Goal: Task Accomplishment & Management: Use online tool/utility

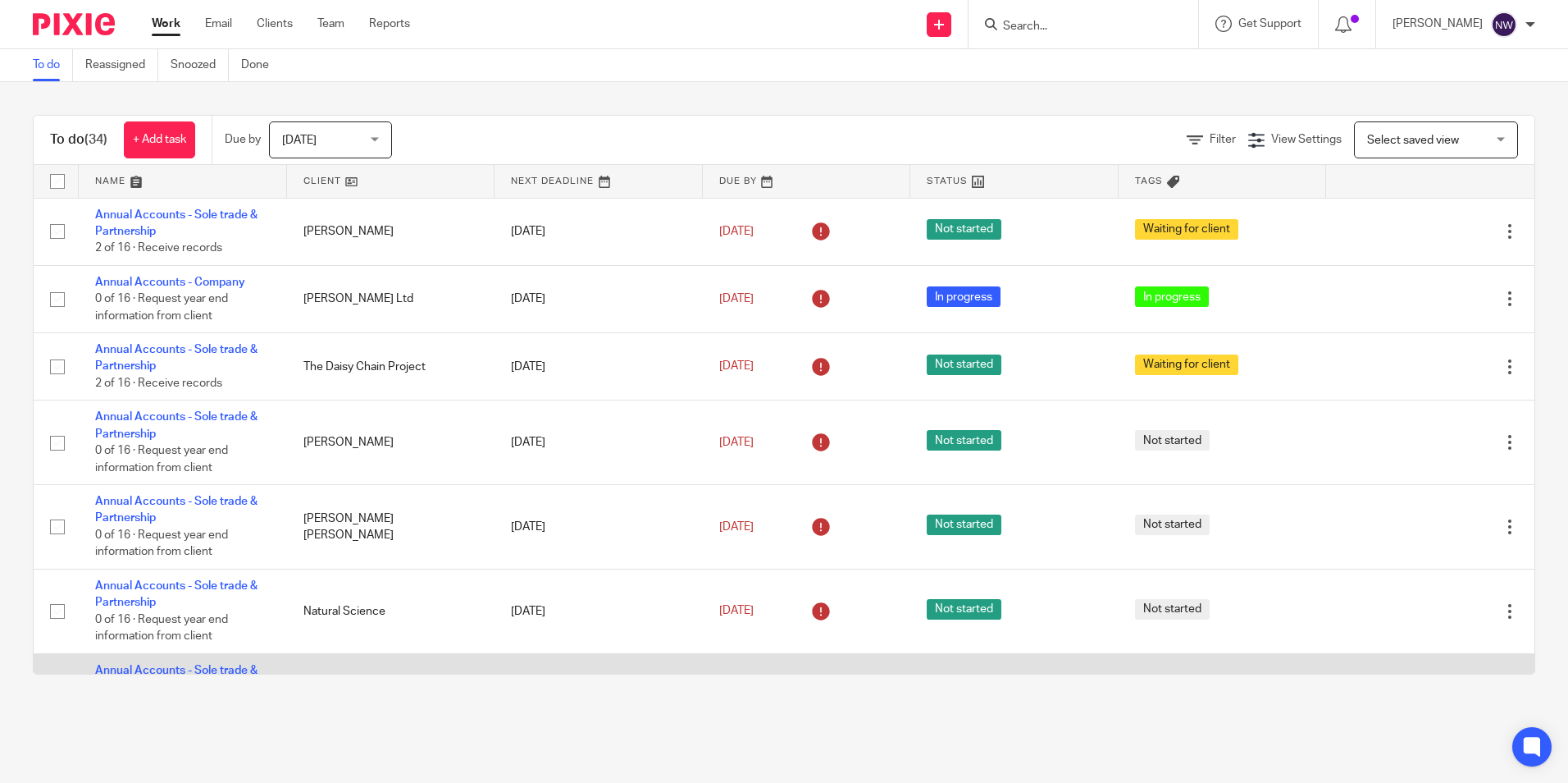
scroll to position [328, 0]
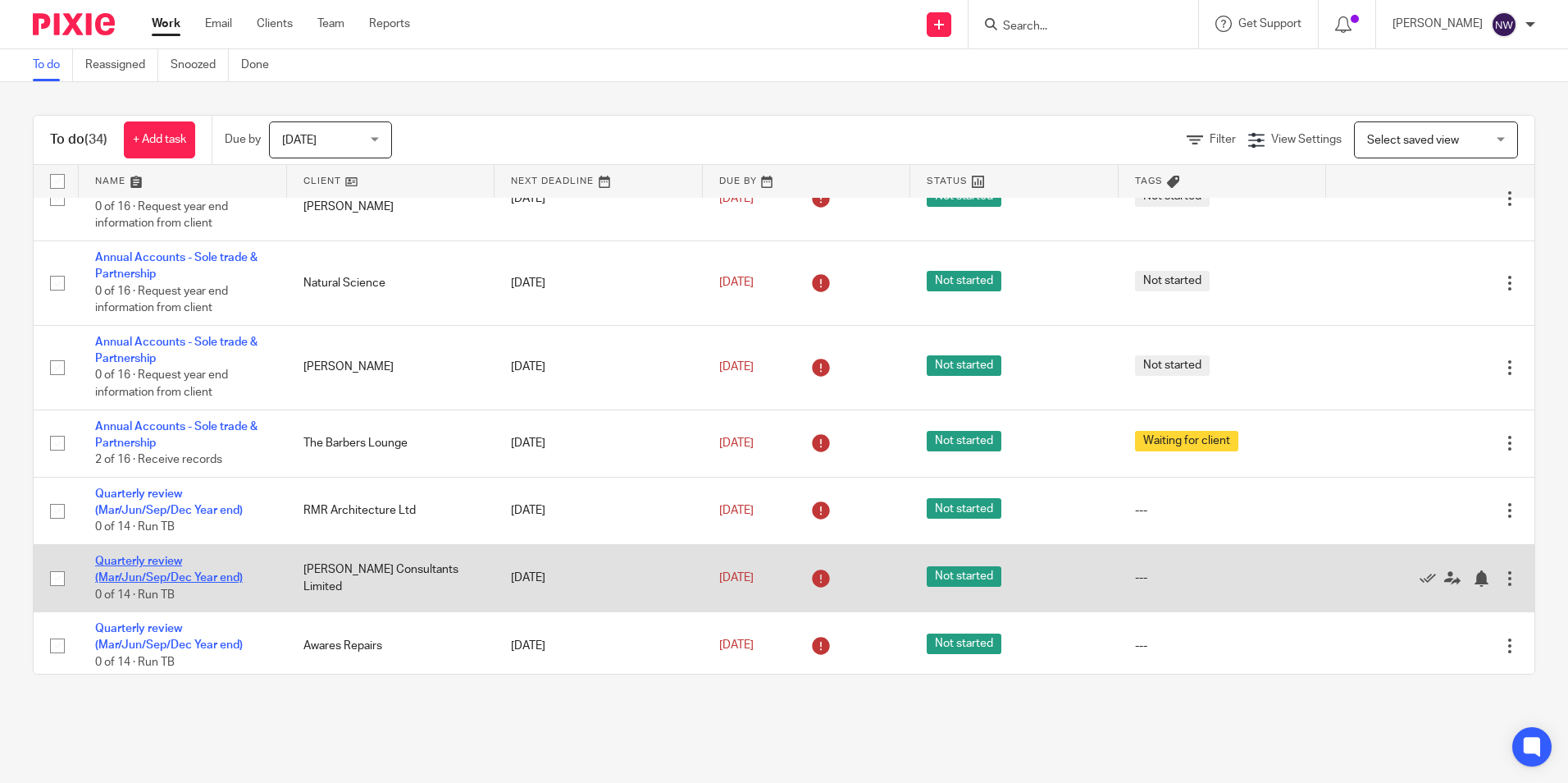
click at [155, 564] on link "Quarterly review (Mar/Jun/Sep/Dec Year end)" at bounding box center [169, 569] width 148 height 28
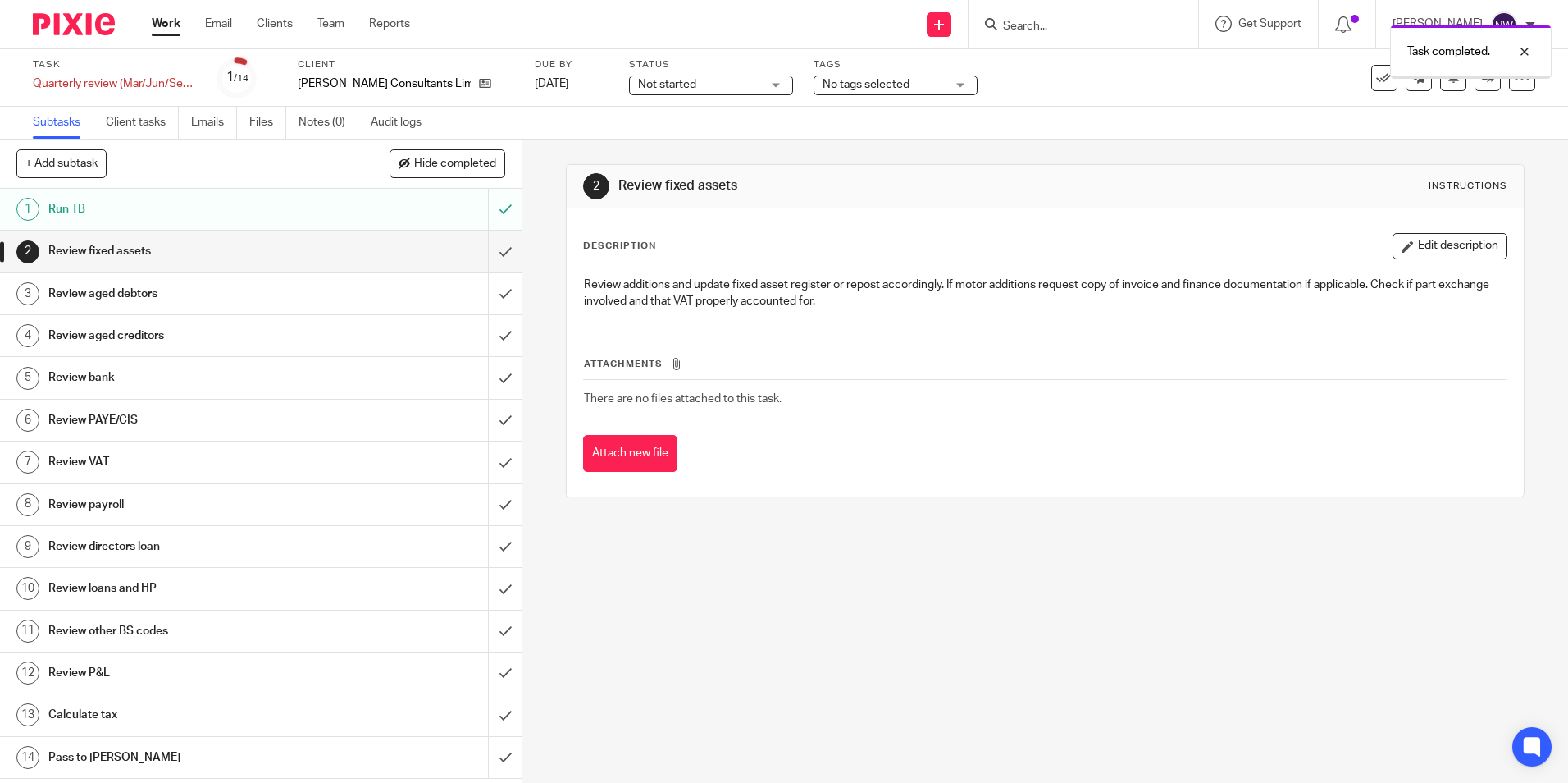
click at [491, 255] on input "submit" at bounding box center [261, 250] width 522 height 41
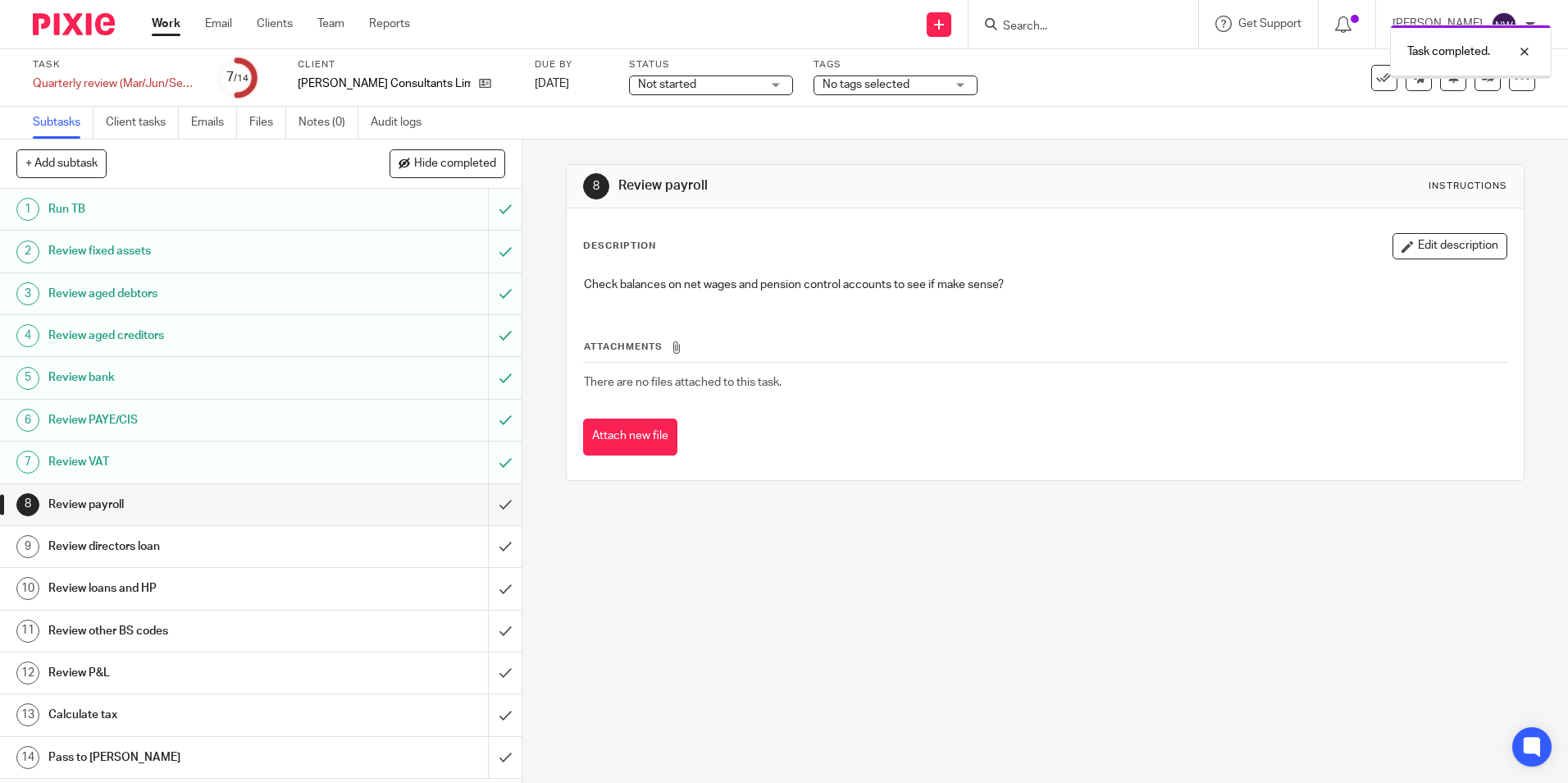
click at [486, 512] on input "submit" at bounding box center [261, 504] width 522 height 41
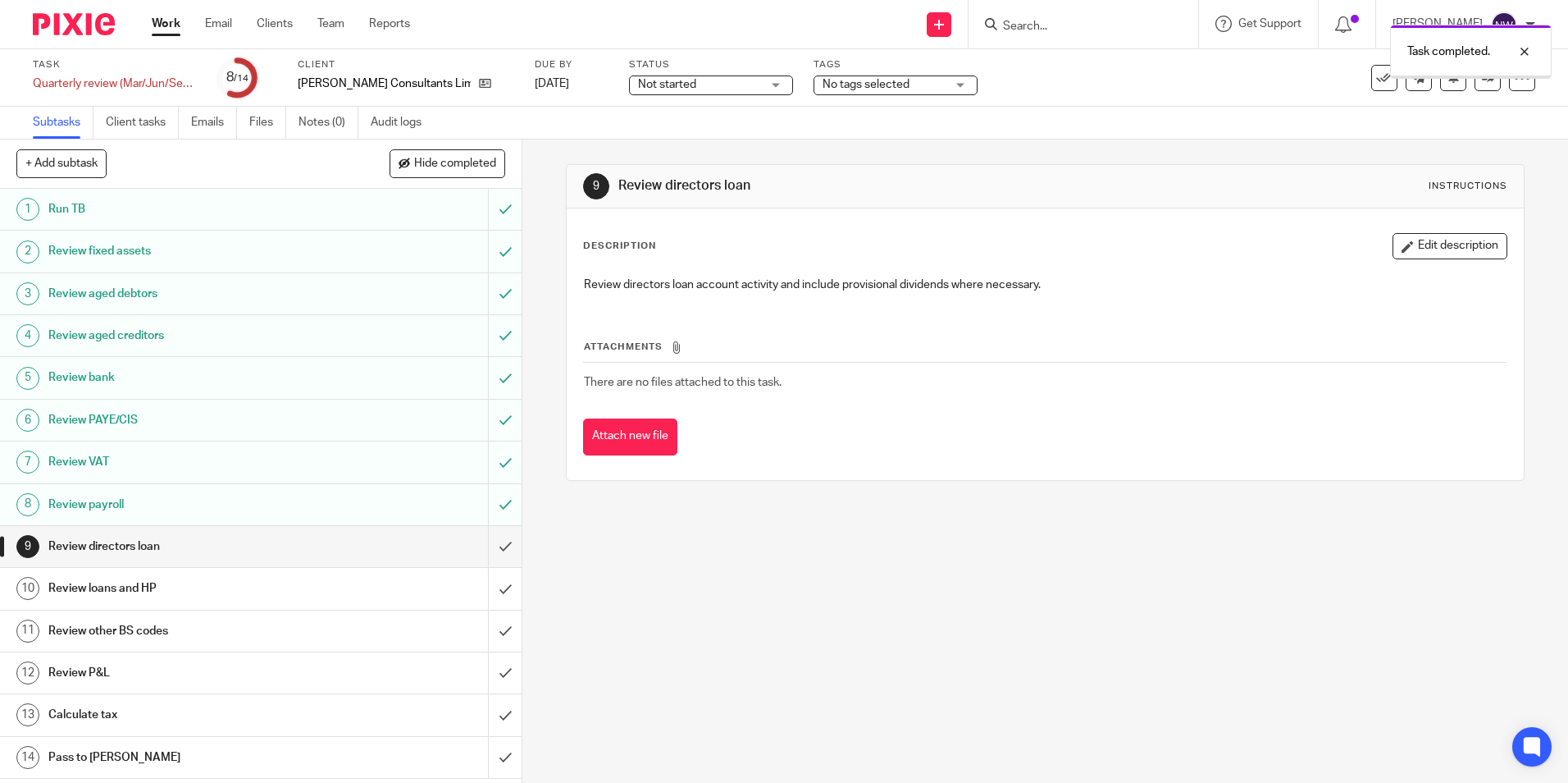
click at [485, 545] on input "submit" at bounding box center [261, 546] width 522 height 41
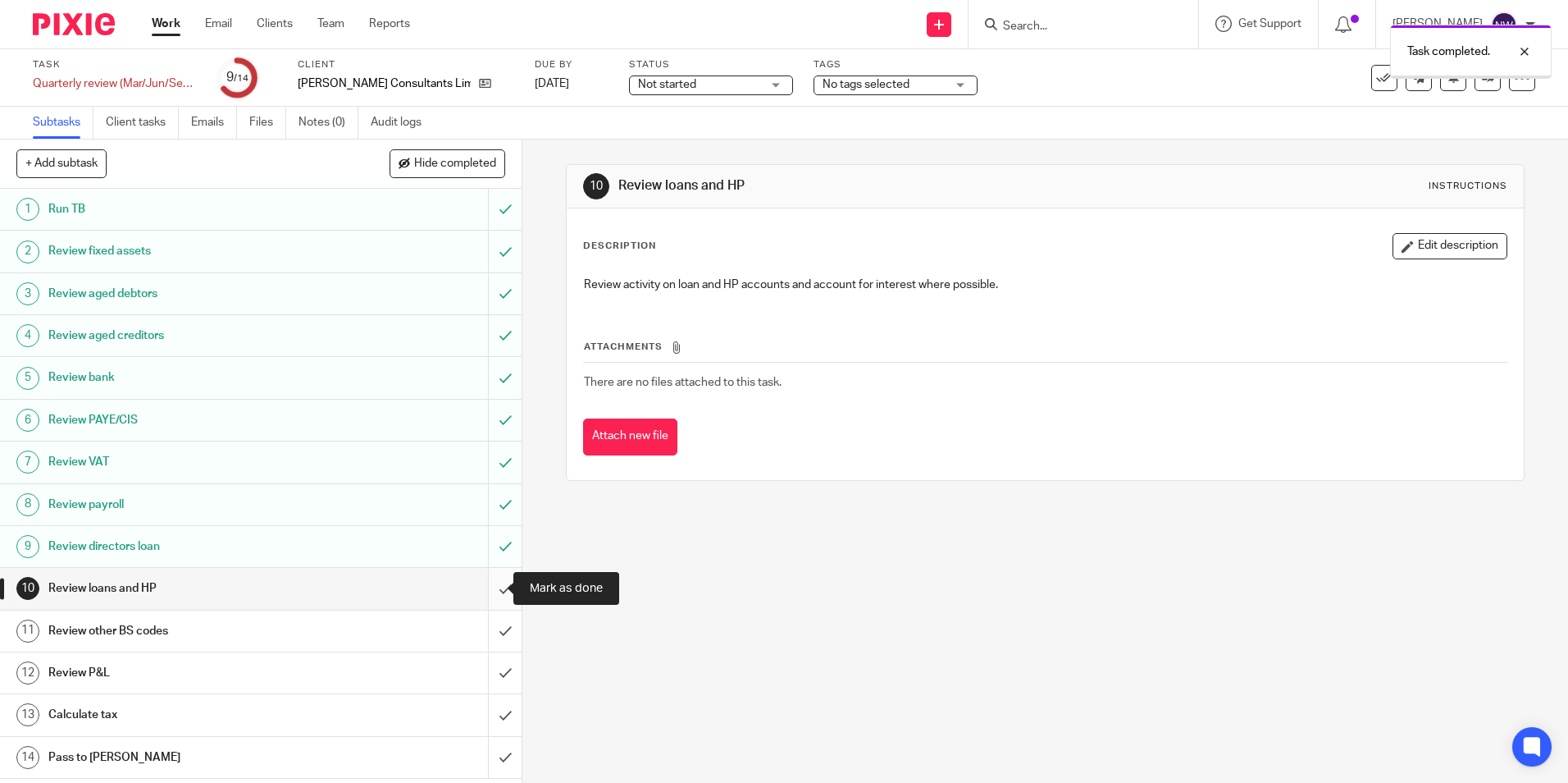
click at [490, 593] on input "submit" at bounding box center [261, 588] width 522 height 41
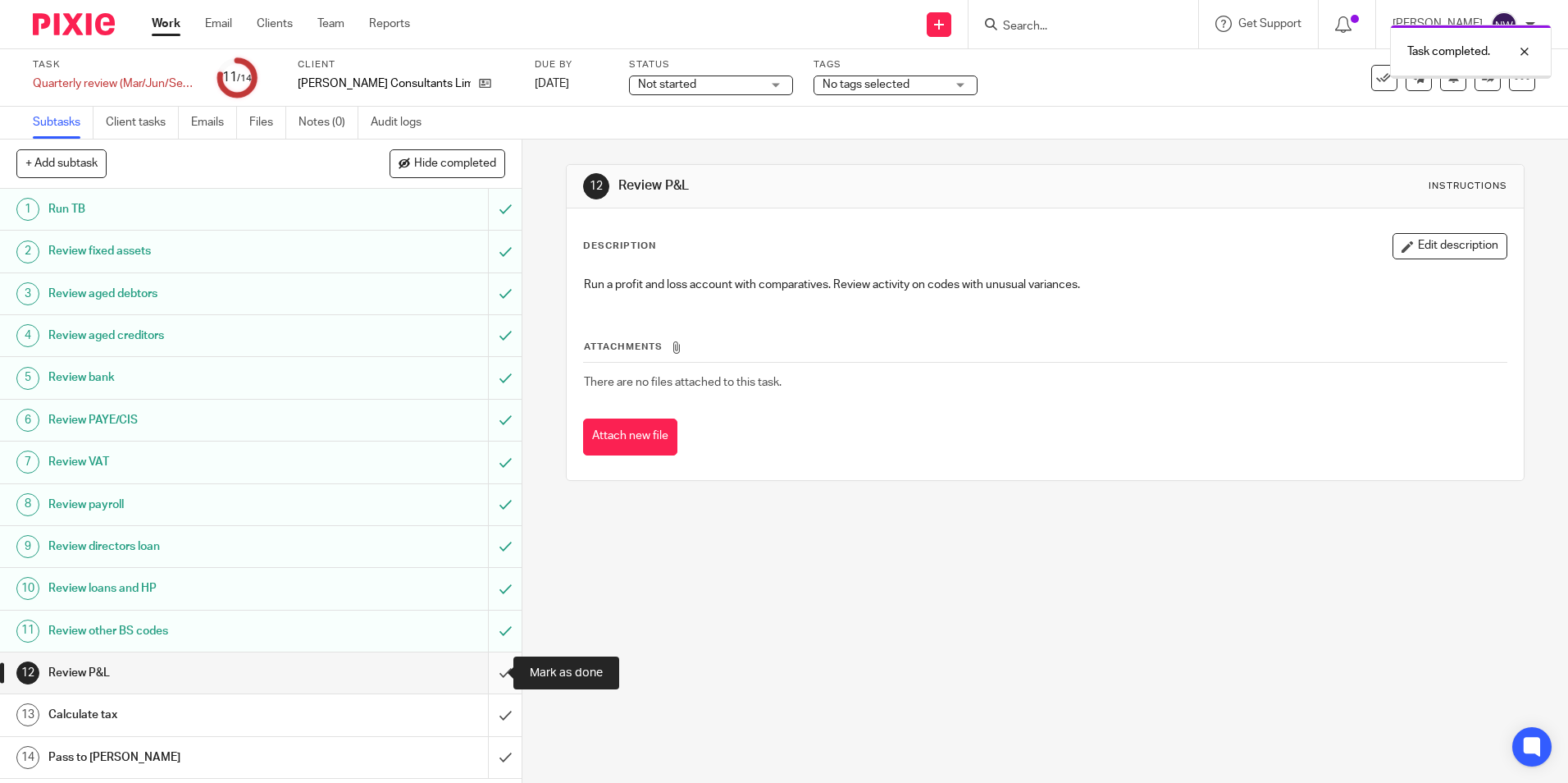
click at [490, 679] on input "submit" at bounding box center [261, 673] width 522 height 41
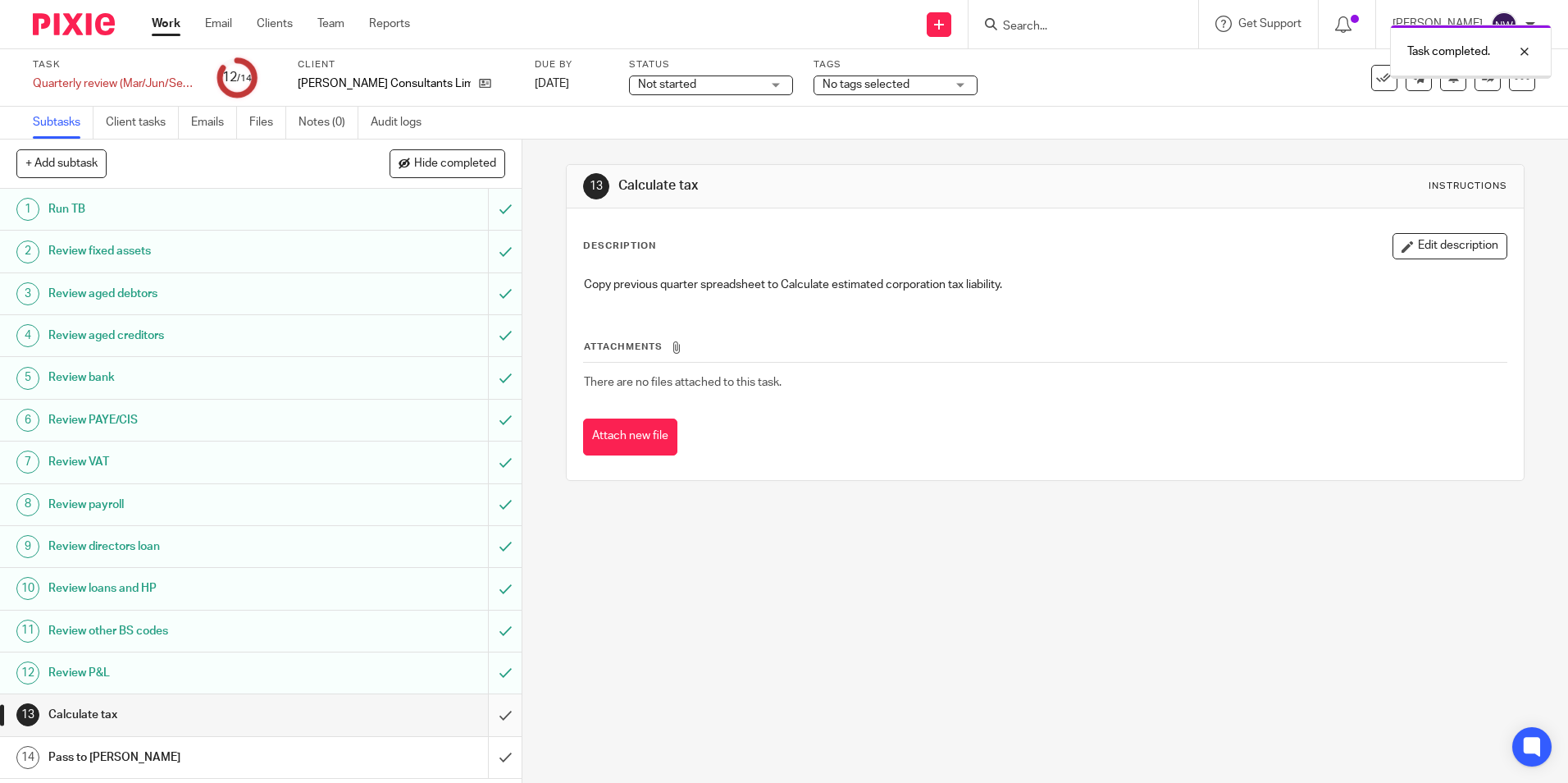
click at [489, 716] on input "submit" at bounding box center [261, 715] width 522 height 41
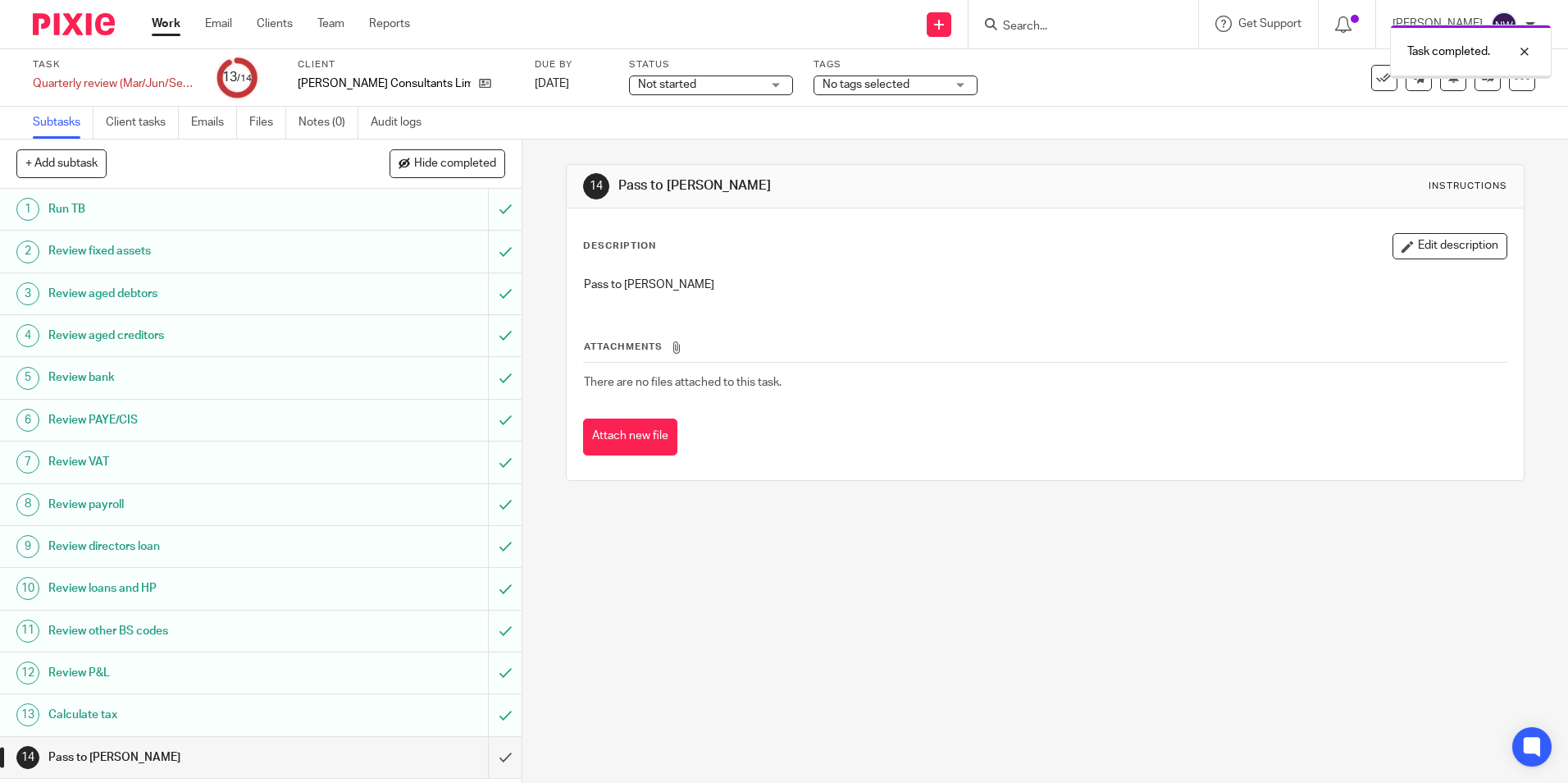
click at [485, 760] on input "submit" at bounding box center [261, 757] width 522 height 41
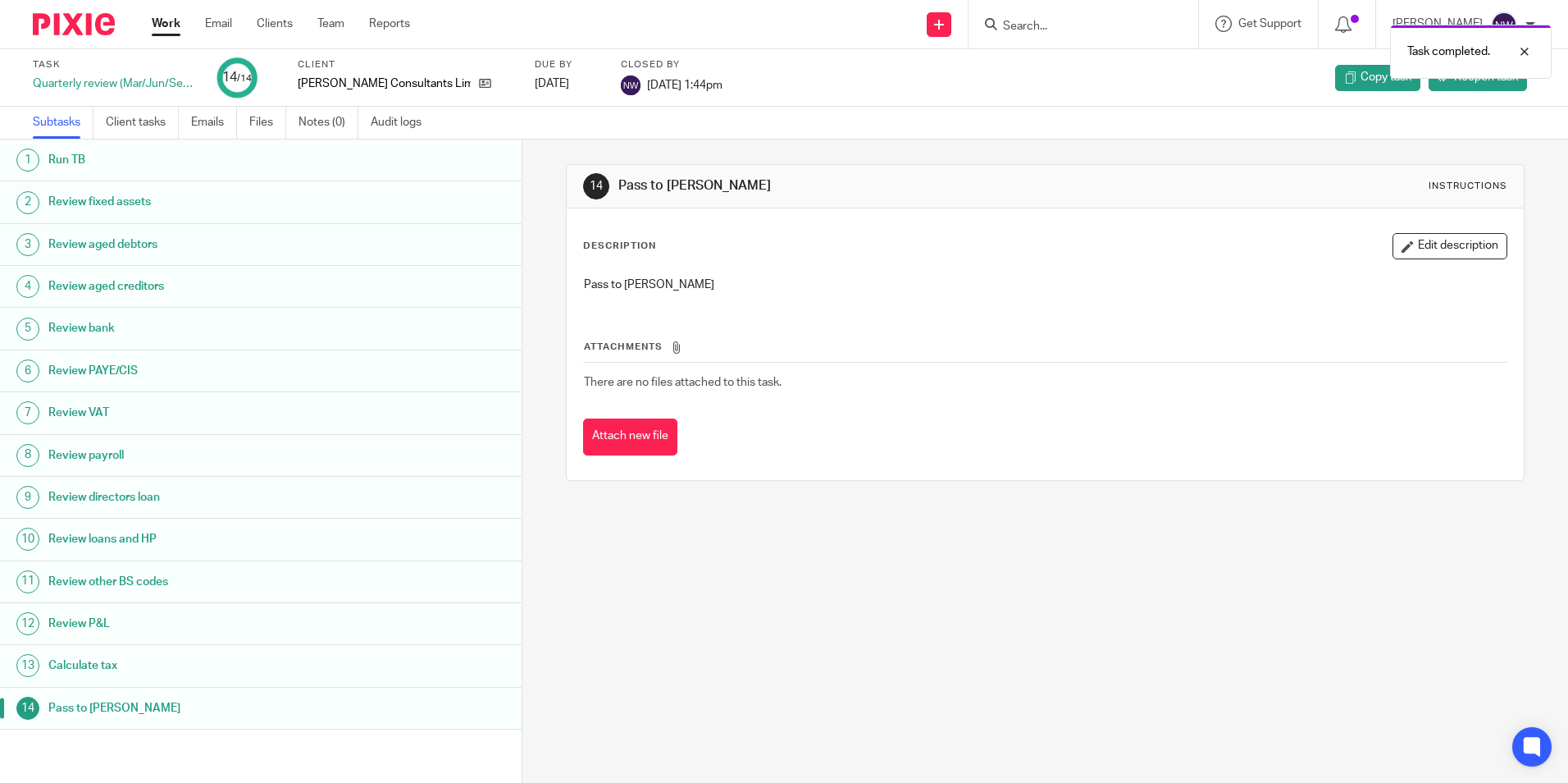
click at [172, 29] on link "Work" at bounding box center [165, 24] width 29 height 17
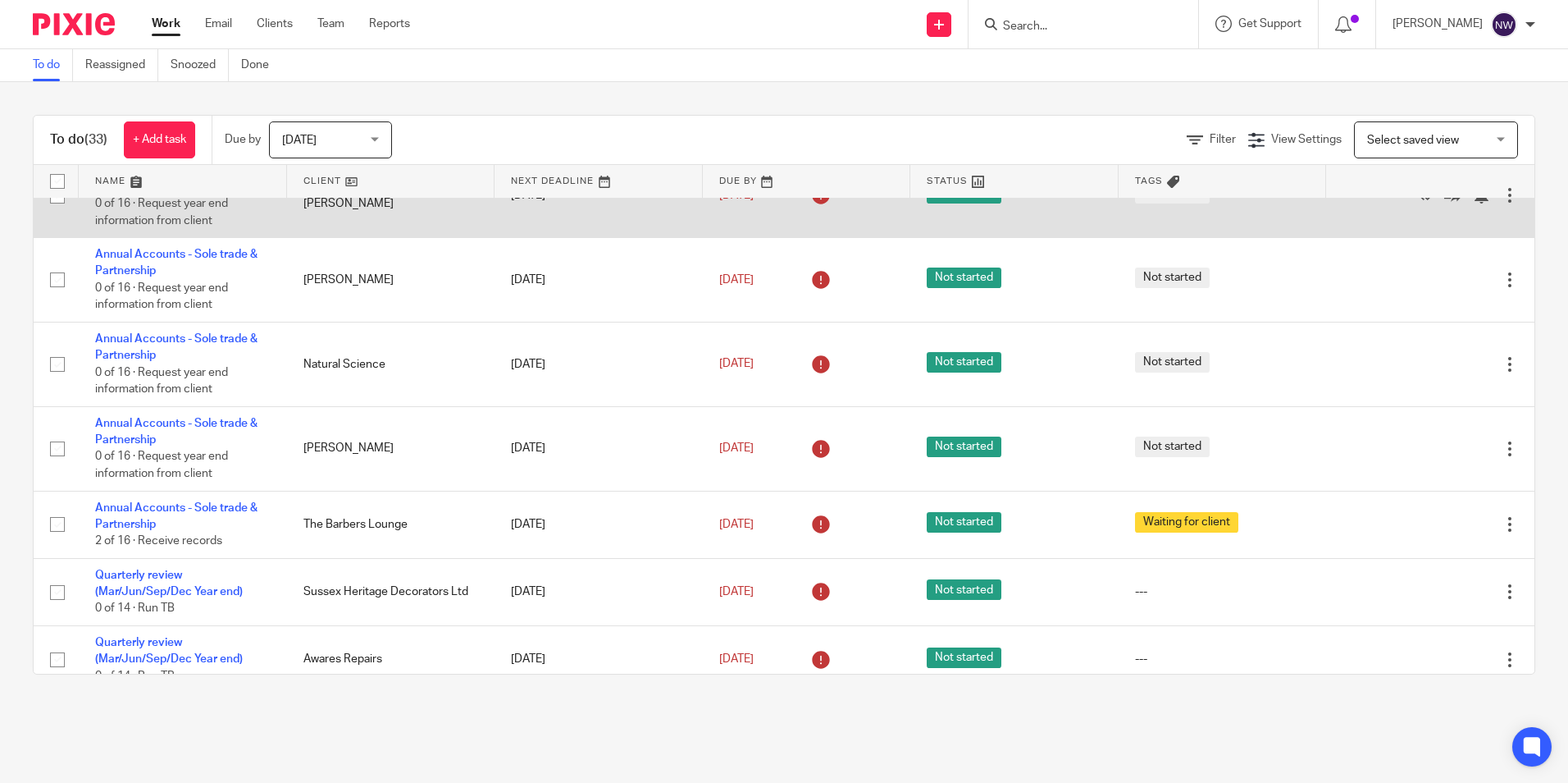
scroll to position [328, 0]
